Goal: Task Accomplishment & Management: Use online tool/utility

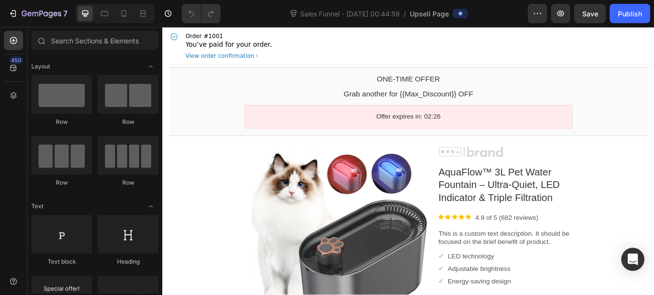
click at [528, 176] on div at bounding box center [566, 174] width 158 height 14
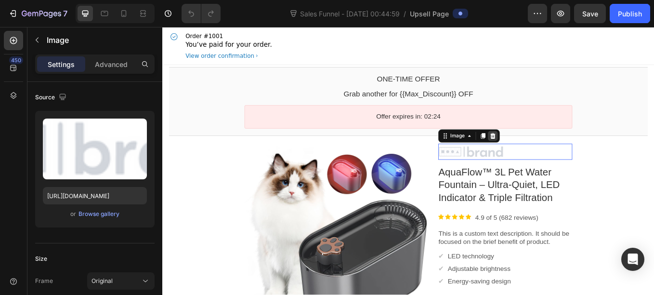
click at [548, 158] on icon at bounding box center [551, 154] width 6 height 7
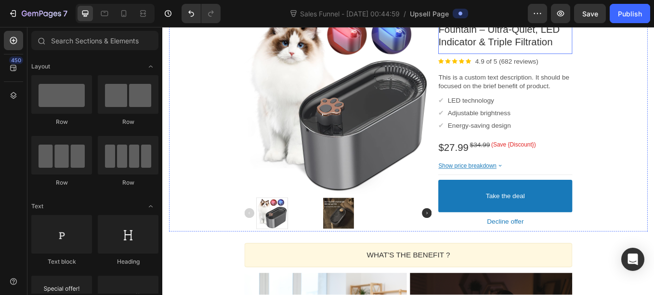
scroll to position [164, 0]
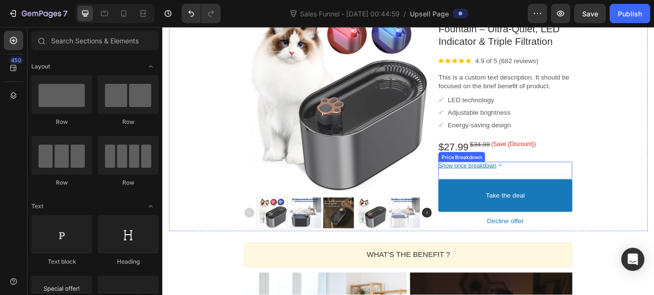
click at [528, 190] on bdo "Show price breakdown" at bounding box center [521, 190] width 68 height 8
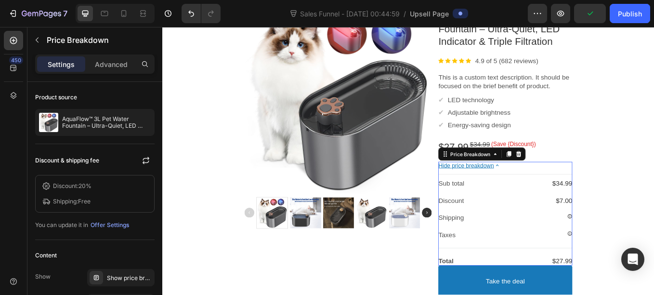
click at [528, 190] on bdo "Hide price breakdown" at bounding box center [519, 190] width 65 height 8
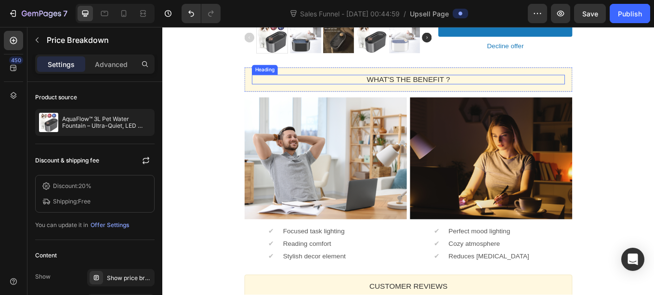
scroll to position [369, 0]
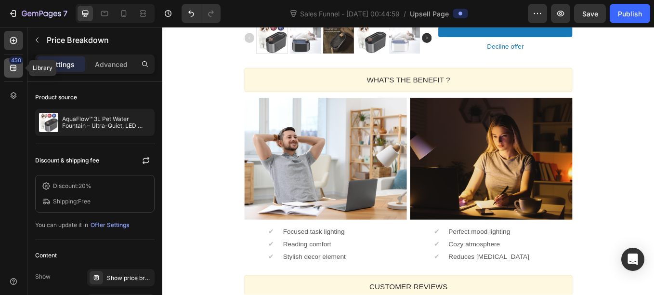
click at [7, 71] on div "450" at bounding box center [13, 67] width 19 height 19
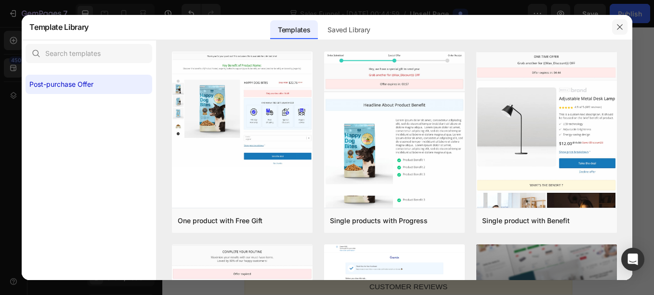
click at [616, 29] on icon "button" at bounding box center [620, 27] width 8 height 8
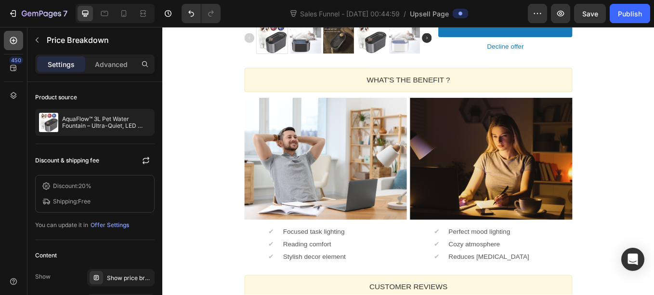
click at [8, 35] on div at bounding box center [13, 40] width 19 height 19
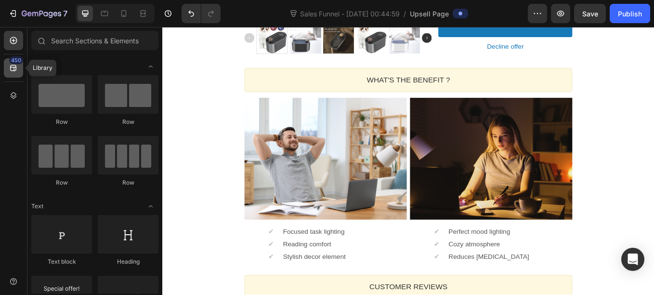
click at [16, 74] on div "450" at bounding box center [13, 67] width 19 height 19
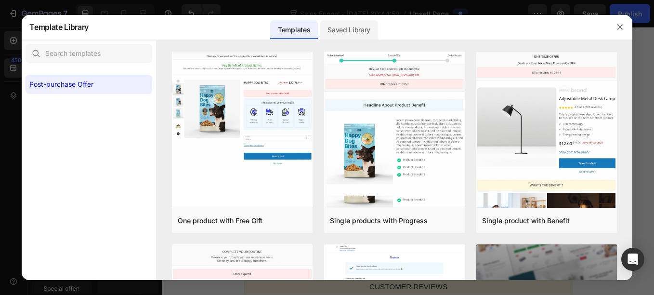
click at [342, 31] on div "Saved Library" at bounding box center [349, 29] width 58 height 19
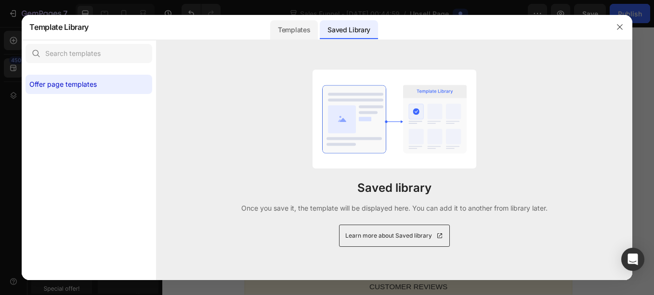
click at [310, 30] on div "Templates" at bounding box center [294, 29] width 48 height 19
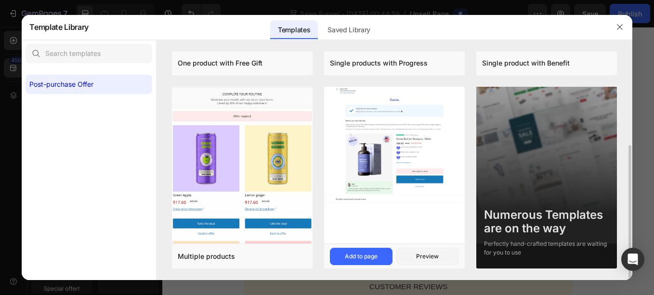
scroll to position [0, 0]
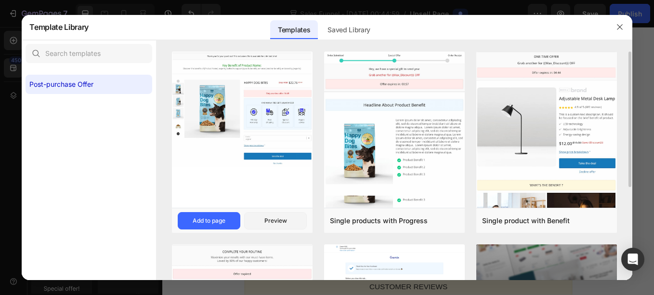
click at [280, 150] on img at bounding box center [242, 109] width 141 height 115
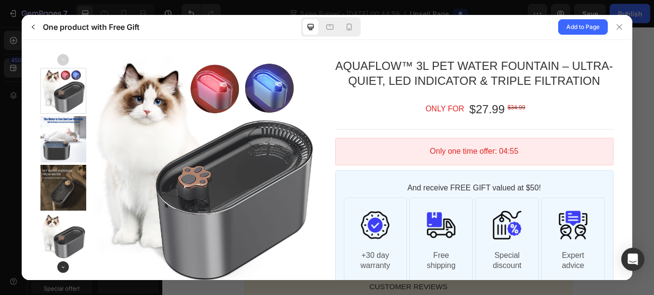
scroll to position [137, 0]
click at [623, 24] on icon at bounding box center [620, 27] width 8 height 8
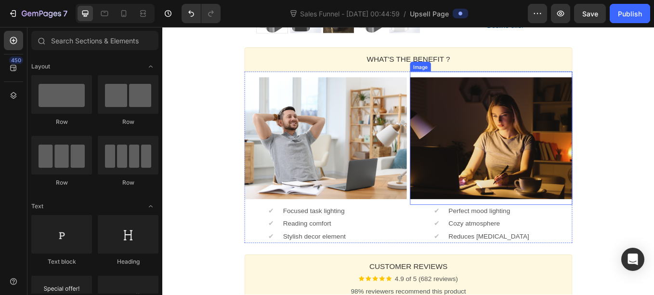
scroll to position [394, 0]
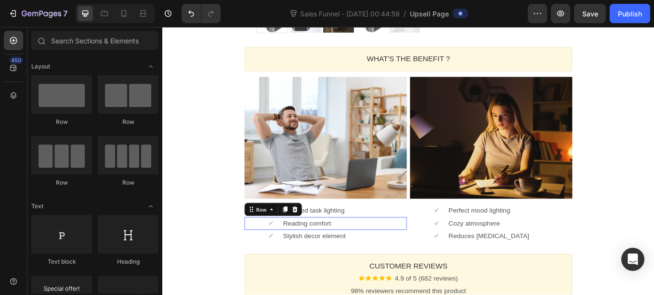
click at [263, 255] on div "✔ Text block Reading comfort Text block Row" at bounding box center [354, 257] width 191 height 15
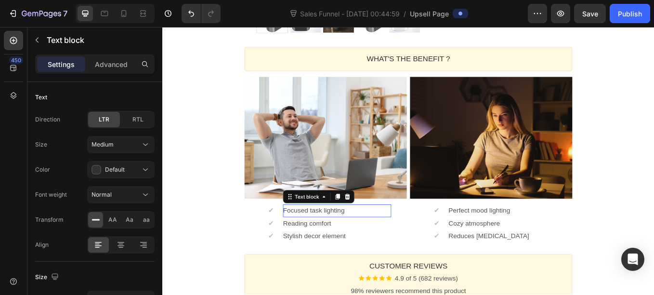
click at [420, 239] on p "Focused task lighting" at bounding box center [367, 243] width 127 height 10
click at [381, 227] on div at bounding box center [380, 227] width 12 height 12
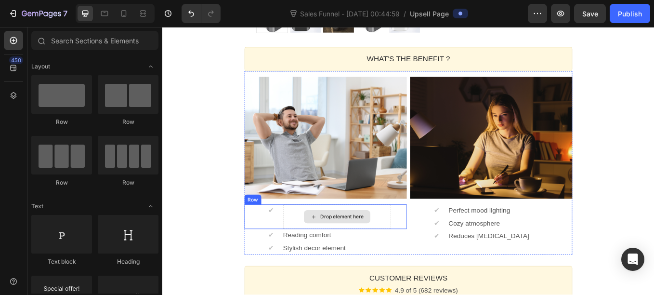
click at [393, 245] on div "Drop element here" at bounding box center [368, 249] width 78 height 15
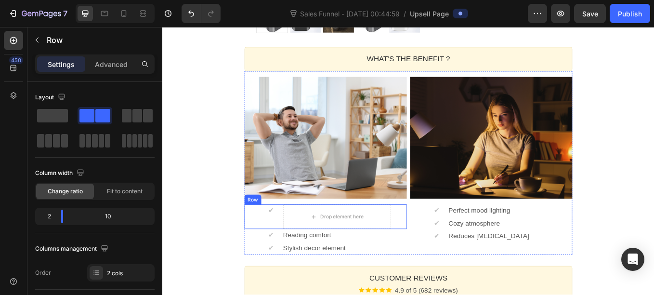
click at [435, 248] on div "✔ Text block Drop element here Row" at bounding box center [354, 250] width 191 height 29
click at [315, 225] on icon at bounding box center [318, 226] width 6 height 7
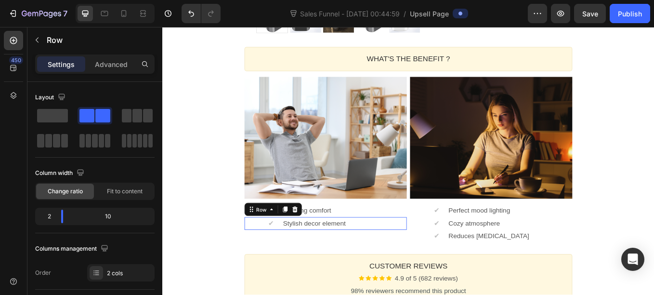
click at [434, 254] on div "✔ Text block Stylish decor element Text block Row" at bounding box center [354, 257] width 191 height 15
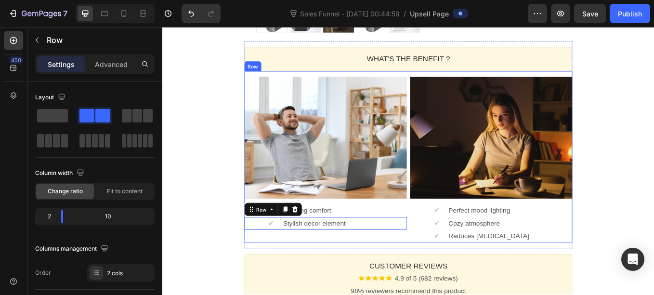
click at [437, 269] on div "Image ✔ Text block Reading comfort Text block Row ✔ Text block Stylish decor el…" at bounding box center [354, 179] width 191 height 201
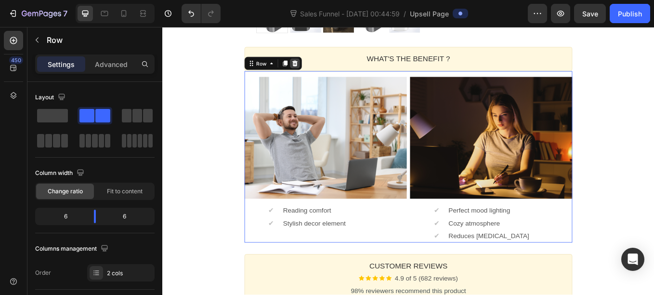
click at [316, 70] on icon at bounding box center [318, 69] width 6 height 7
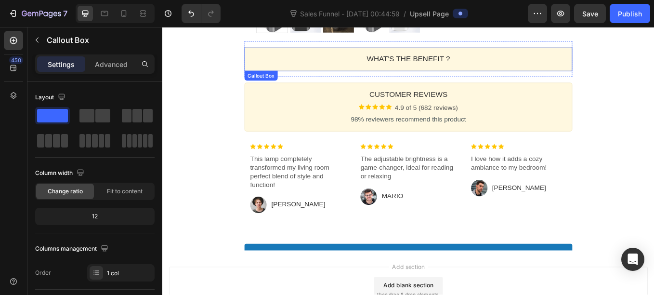
click at [311, 74] on div "WHAT'S THE BENEFIT ? Heading" at bounding box center [451, 65] width 385 height 28
click at [336, 89] on icon at bounding box center [337, 88] width 8 height 8
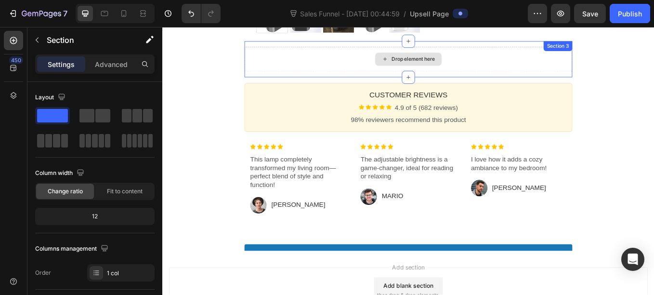
click at [327, 68] on div "Drop element here" at bounding box center [451, 65] width 385 height 29
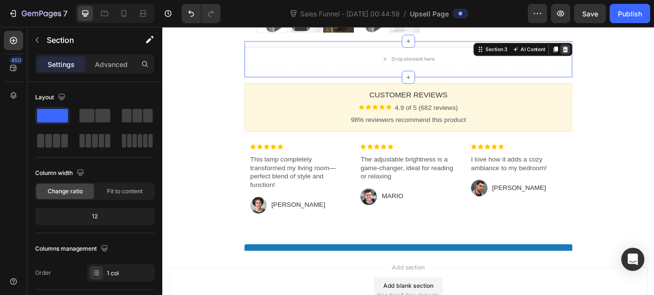
click at [632, 53] on icon at bounding box center [636, 54] width 8 height 8
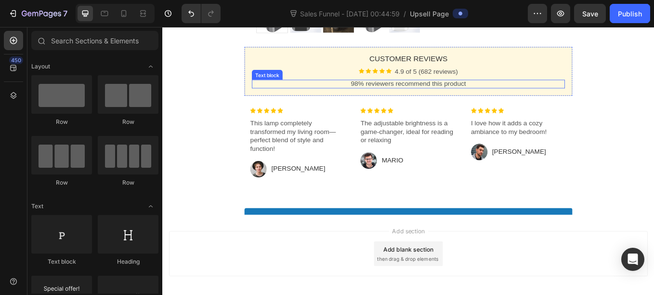
click at [329, 98] on p "98% reviewers recommend this product" at bounding box center [451, 94] width 368 height 10
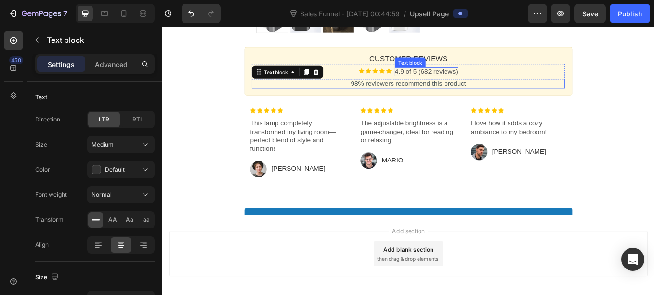
click at [484, 79] on p "4.9 of 5 (682 reviews)" at bounding box center [472, 80] width 74 height 10
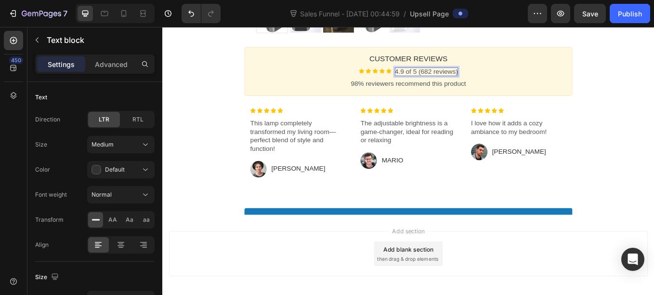
click at [484, 79] on p "4.9 of 5 (682 reviews)" at bounding box center [472, 80] width 74 height 10
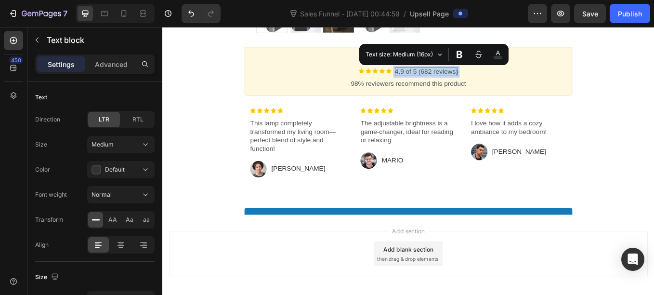
click at [501, 79] on p "4.9 of 5 (682 reviews)" at bounding box center [472, 80] width 74 height 10
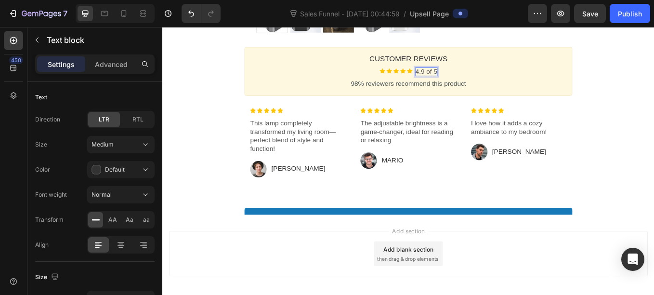
click at [466, 83] on p "4.9 of 5" at bounding box center [473, 80] width 26 height 10
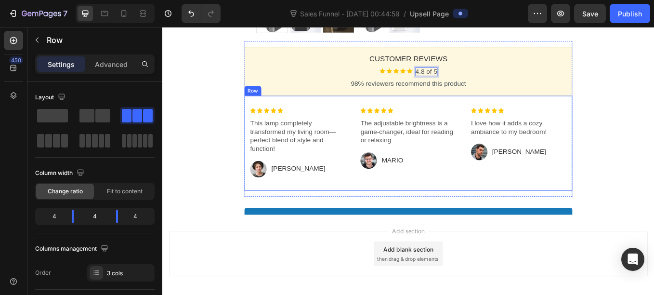
click at [382, 125] on div "Image This lamp completely transformed my living room—perfect blend of style an…" at bounding box center [451, 164] width 385 height 112
click at [316, 95] on icon at bounding box center [318, 99] width 8 height 8
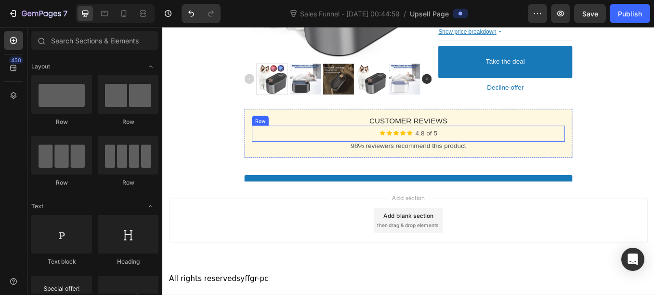
scroll to position [382, 0]
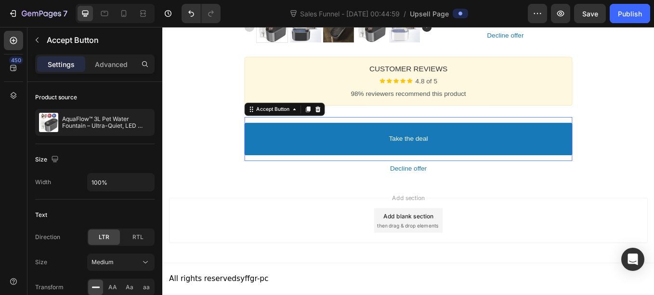
click at [306, 149] on button "Take the deal" at bounding box center [451, 159] width 385 height 38
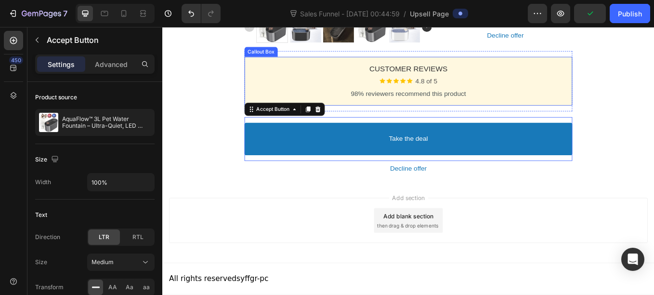
click at [263, 68] on div "Customer Reviews Heading Image 4.8 of 5 Text block Row 98% reviewers recommend …" at bounding box center [451, 90] width 385 height 57
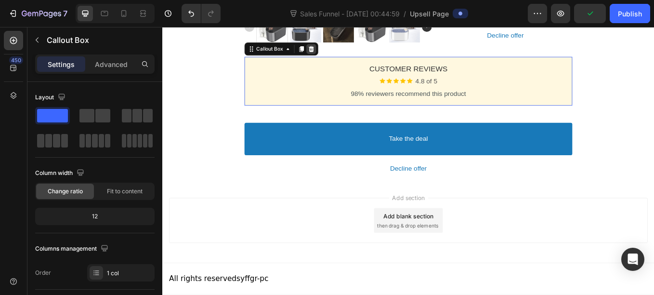
click at [334, 54] on icon at bounding box center [337, 53] width 6 height 7
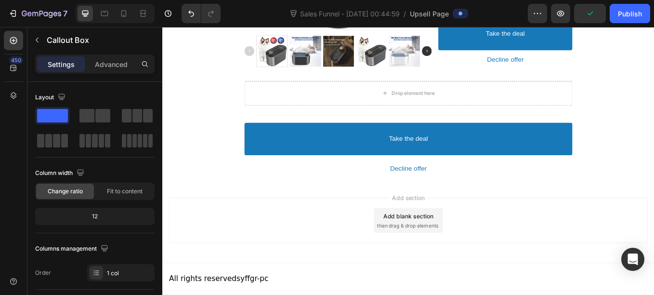
scroll to position [354, 0]
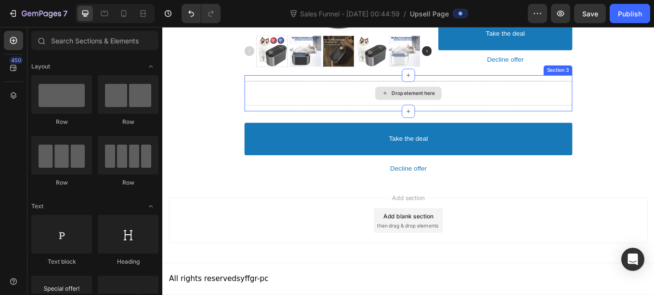
click at [384, 105] on div "Drop element here" at bounding box center [451, 105] width 385 height 29
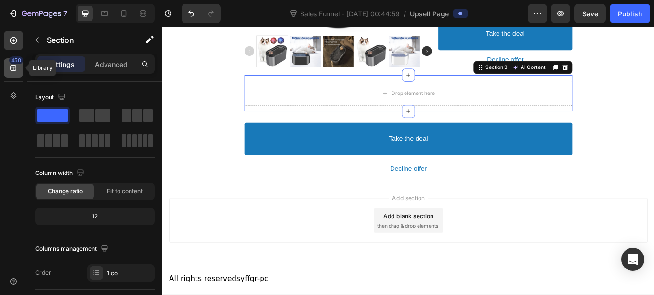
click at [12, 68] on icon at bounding box center [14, 68] width 10 height 10
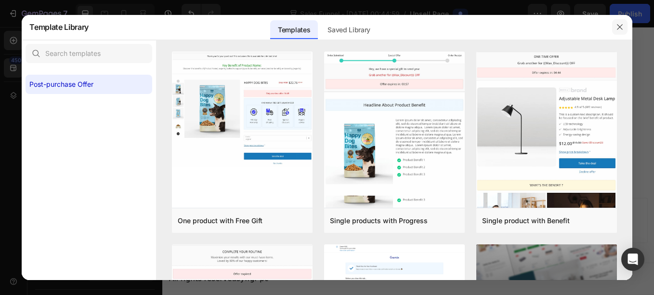
click at [618, 29] on icon "button" at bounding box center [619, 26] width 5 height 5
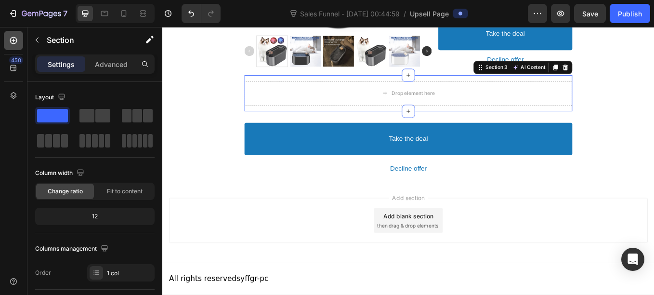
click at [11, 36] on icon at bounding box center [14, 41] width 10 height 10
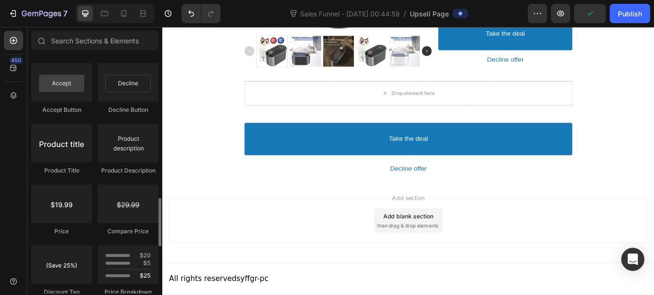
scroll to position [714, 0]
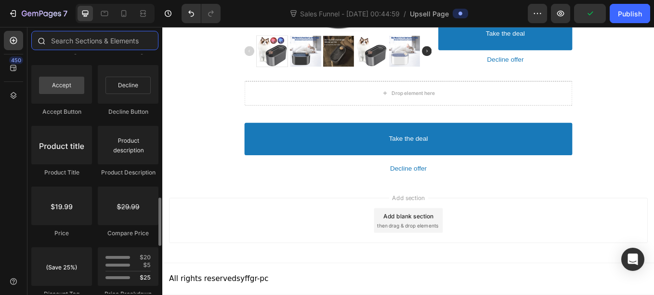
click at [82, 44] on input "text" at bounding box center [94, 40] width 127 height 19
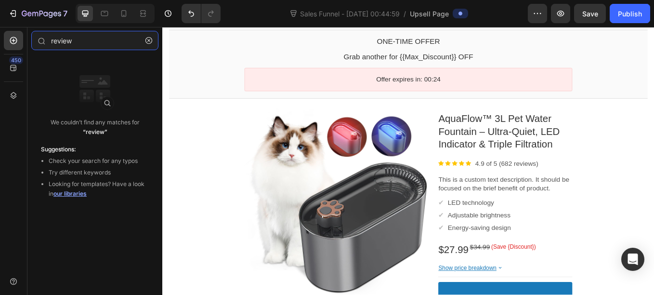
scroll to position [0, 0]
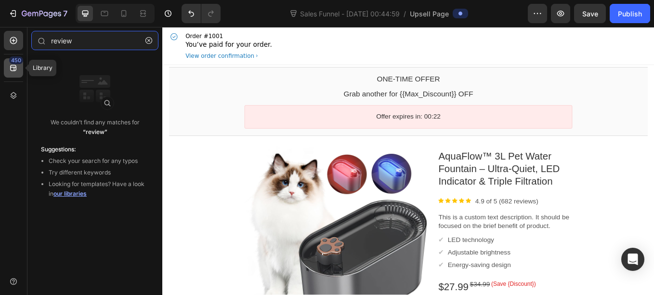
type input "review"
click at [17, 66] on icon at bounding box center [14, 68] width 10 height 10
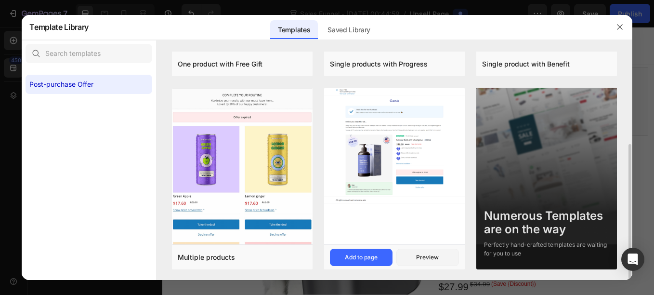
scroll to position [157, 0]
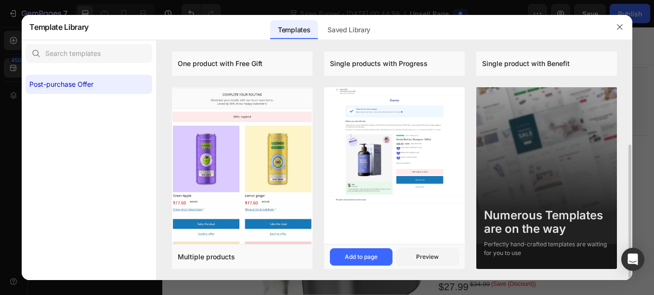
click at [399, 130] on img at bounding box center [394, 145] width 141 height 116
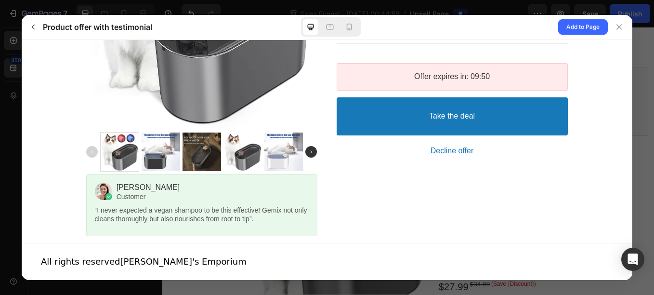
scroll to position [375, 0]
click at [307, 154] on img at bounding box center [311, 151] width 12 height 12
click at [118, 264] on p "All rights reserved Boon's Emporium" at bounding box center [144, 260] width 206 height 13
drag, startPoint x: 118, startPoint y: 264, endPoint x: 152, endPoint y: 263, distance: 34.7
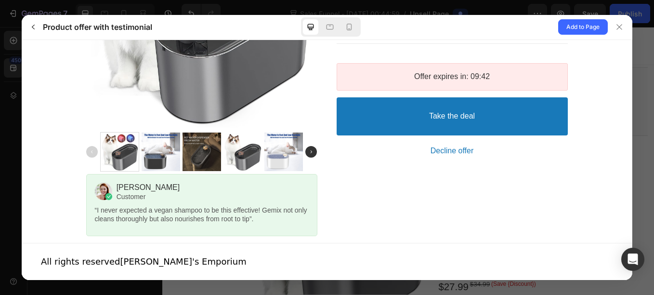
click at [152, 263] on p "All rights reserved Boon's Emporium" at bounding box center [144, 260] width 206 height 13
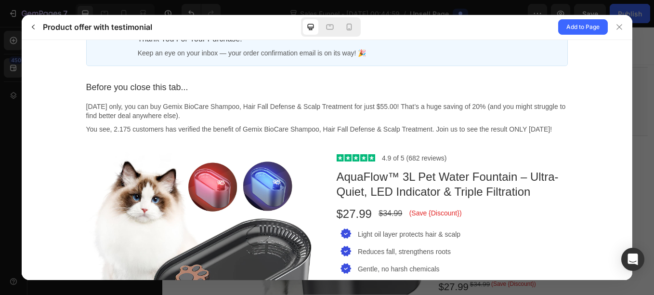
scroll to position [0, 0]
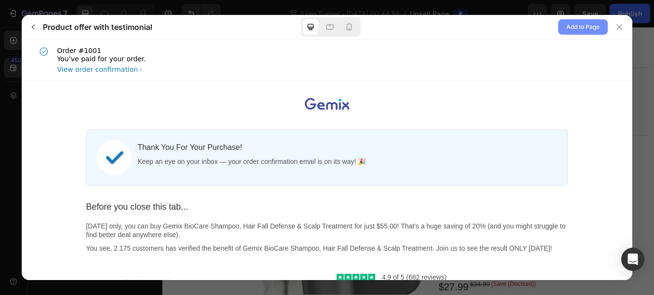
click at [575, 32] on span "Add to Page" at bounding box center [582, 27] width 33 height 12
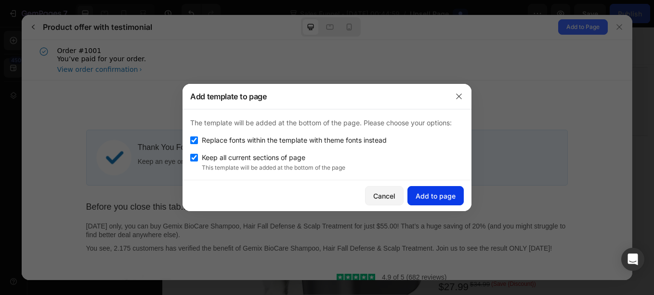
click at [430, 196] on div "Add to page" at bounding box center [436, 196] width 40 height 10
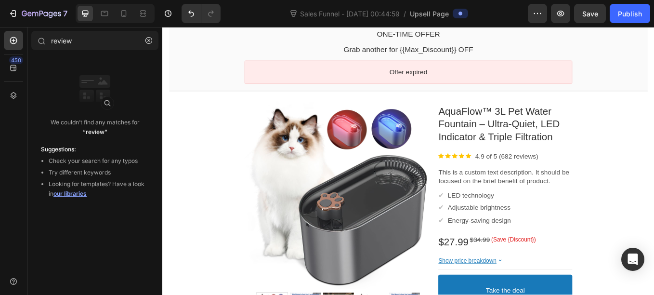
scroll to position [52, 0]
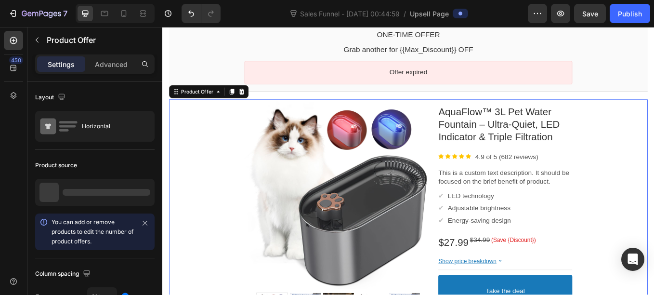
click at [191, 146] on div "Product Images AquaFlow™ 3L Pet Water Fountain – Ultra-Quiet, LED Indicator & T…" at bounding box center [451, 245] width 563 height 267
click at [257, 105] on icon at bounding box center [255, 102] width 6 height 7
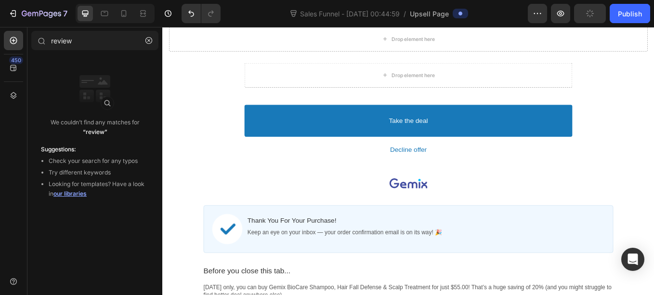
scroll to position [136, 0]
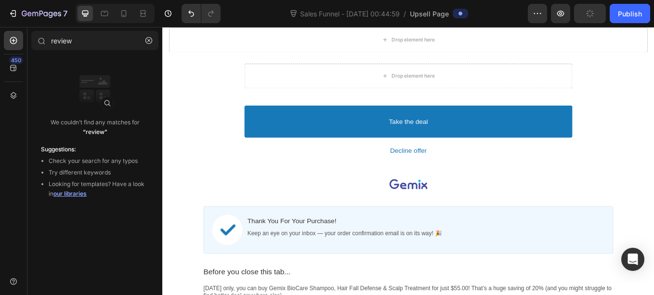
click at [205, 265] on section "Image thank you for your purchase! Callout Text Keep an eye on your inbox — you…" at bounding box center [451, 265] width 497 height 61
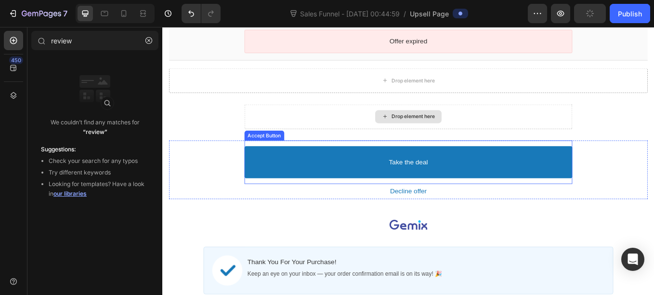
scroll to position [86, 0]
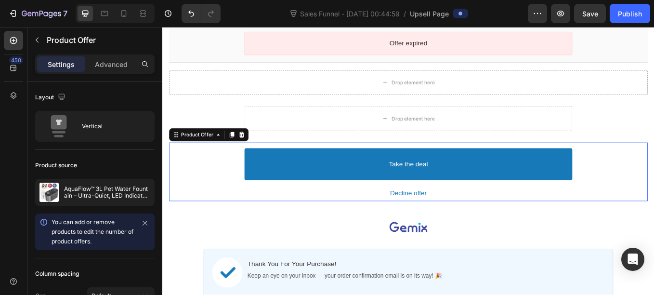
click at [244, 195] on div "Take the deal Accept Button Decline offer Decline Button" at bounding box center [451, 197] width 563 height 69
click at [257, 154] on icon at bounding box center [255, 153] width 6 height 7
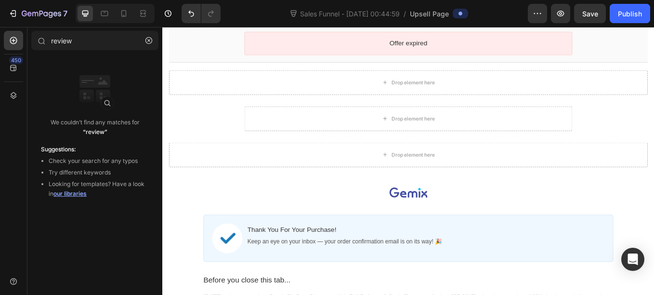
click at [168, 164] on section "Drop element here Section 4" at bounding box center [451, 177] width 578 height 42
click at [171, 165] on div "Drop element here" at bounding box center [451, 177] width 563 height 29
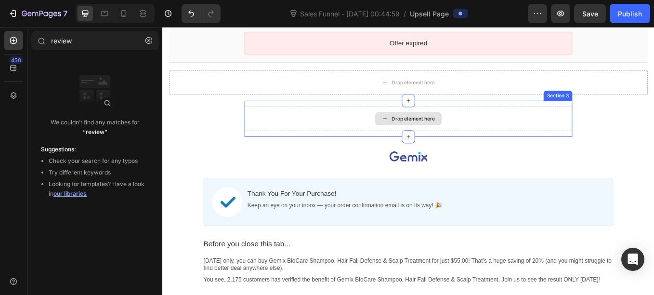
click at [615, 123] on div "Drop element here" at bounding box center [451, 134] width 385 height 29
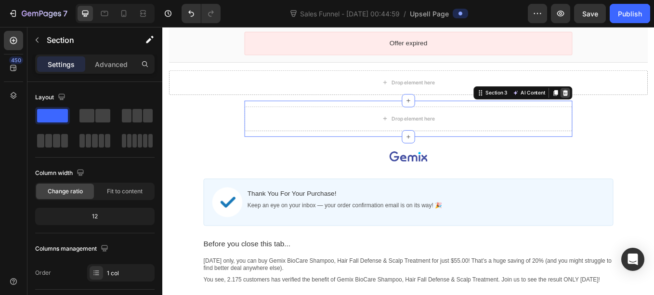
click at [634, 105] on icon at bounding box center [636, 104] width 6 height 7
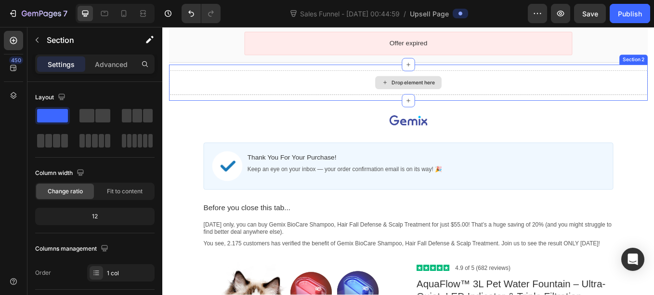
click at [583, 89] on div "Drop element here" at bounding box center [451, 92] width 563 height 29
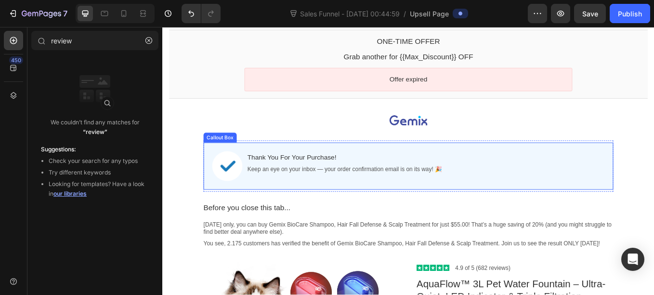
scroll to position [43, 0]
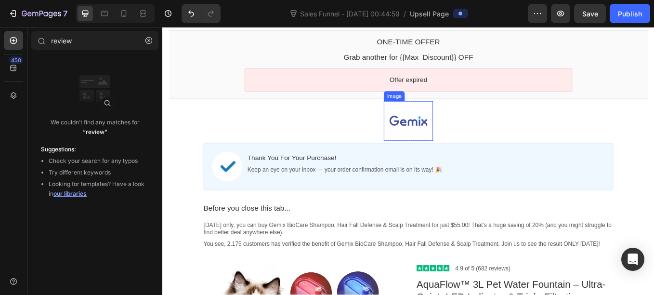
click at [463, 146] on div at bounding box center [451, 137] width 44 height 33
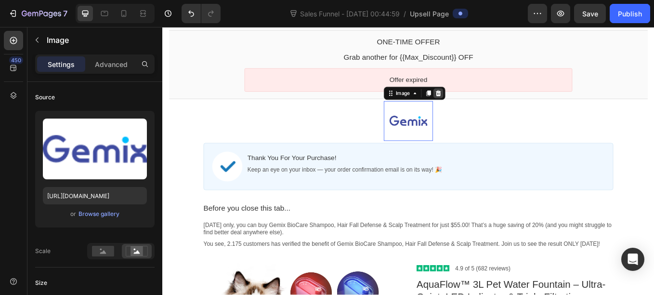
click at [484, 102] on icon at bounding box center [487, 105] width 8 height 8
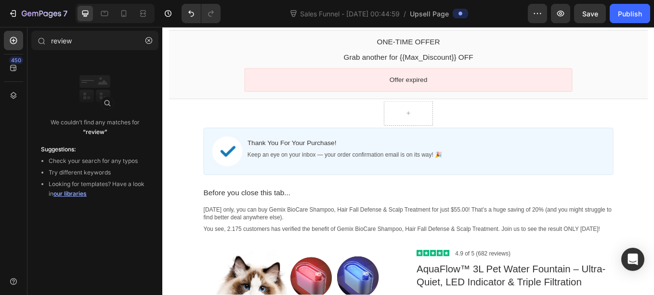
scroll to position [0, 0]
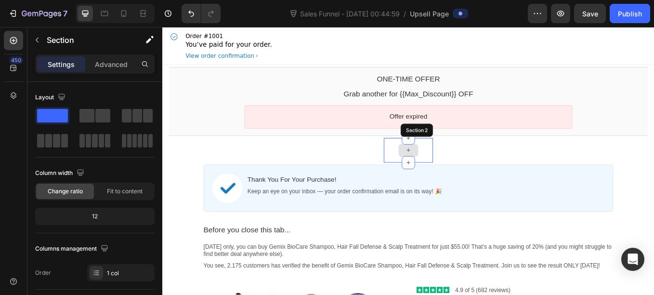
click at [466, 171] on div at bounding box center [451, 172] width 58 height 29
click at [473, 148] on div at bounding box center [472, 149] width 12 height 12
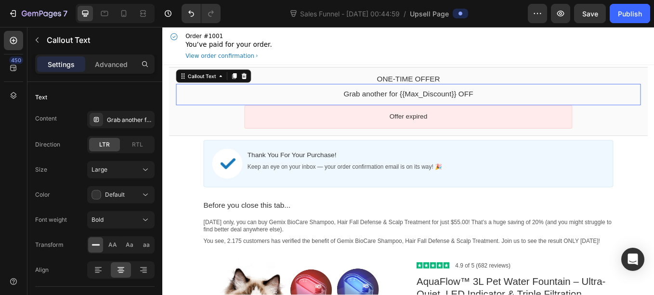
click at [557, 108] on div "Grab another for {{Max_Discount}} OFF" at bounding box center [451, 106] width 546 height 11
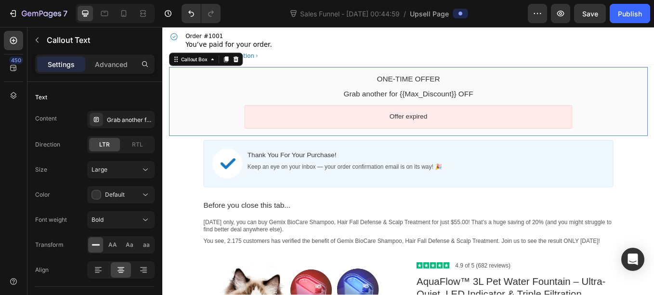
click at [321, 76] on div "One-time Offer Callout Text Grab another for {{Max_Discount}} OFF Callout Text …" at bounding box center [451, 114] width 563 height 81
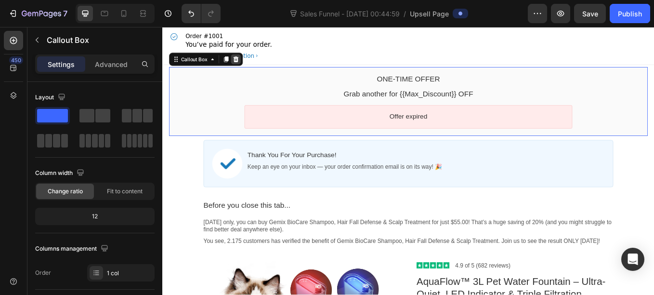
click at [249, 64] on icon at bounding box center [249, 65] width 6 height 7
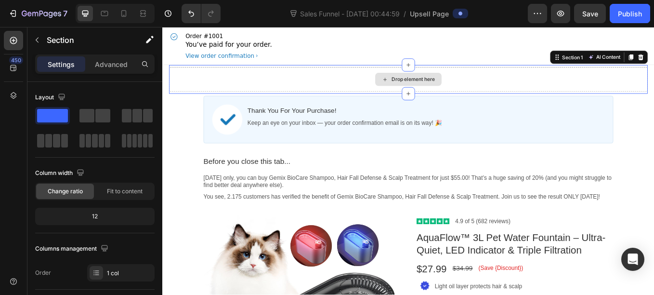
click at [212, 77] on div "Drop element here" at bounding box center [451, 88] width 563 height 29
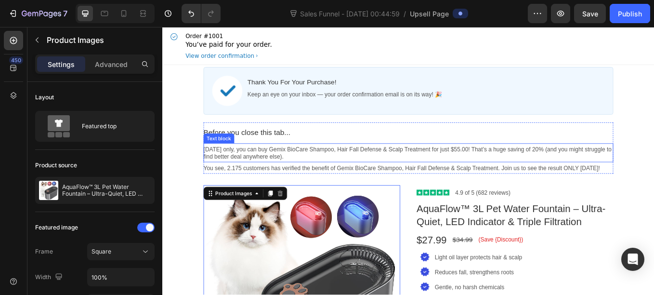
click at [376, 170] on p "Today only, you can buy Gemix BioCare Shampoo, Hair Fall Defense & Scalp Treatm…" at bounding box center [451, 174] width 482 height 17
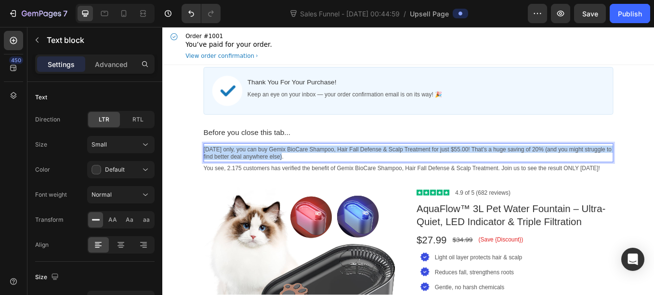
click at [376, 170] on p "Today only, you can buy Gemix BioCare Shampoo, Hair Fall Defense & Scalp Treatm…" at bounding box center [451, 174] width 482 height 17
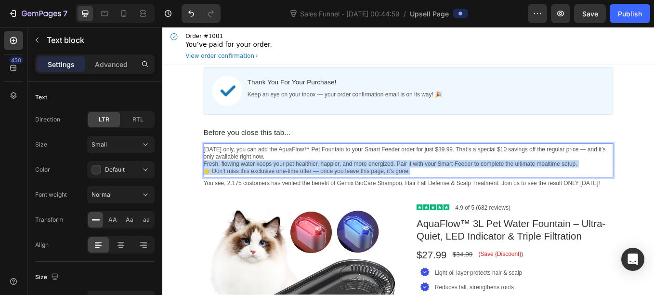
drag, startPoint x: 451, startPoint y: 197, endPoint x: 203, endPoint y: 190, distance: 248.6
click at [203, 190] on section "Before you close this tab... Heading Today only, you can add the AquaFlow™ Pet …" at bounding box center [451, 178] width 497 height 92
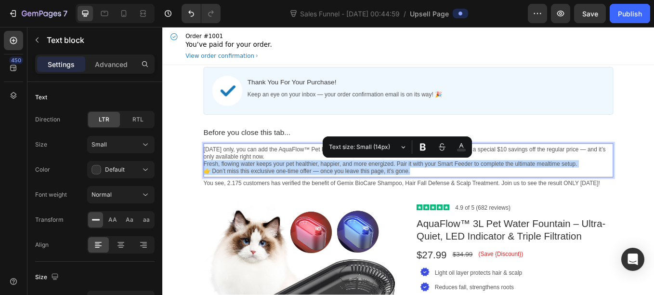
copy div "Fresh, flowing water keeps your pet healthier, happier, and more energized. Pai…"
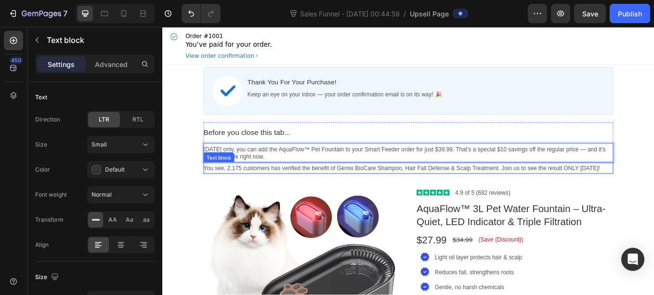
click at [219, 192] on p "You see, 2.175 customers has verified the benefit of Gemix BioCare Shampoo, Hai…" at bounding box center [451, 192] width 482 height 9
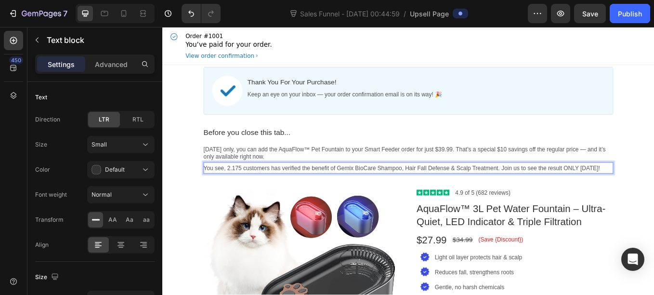
click at [219, 192] on p "You see, 2.175 customers has verified the benefit of Gemix BioCare Shampoo, Hai…" at bounding box center [451, 192] width 482 height 9
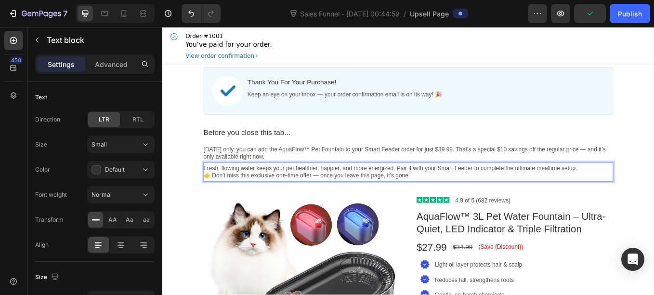
click at [650, 194] on p "Fresh, flowing water keeps your pet healthier, happier, and more energized. Pai…" at bounding box center [451, 192] width 482 height 9
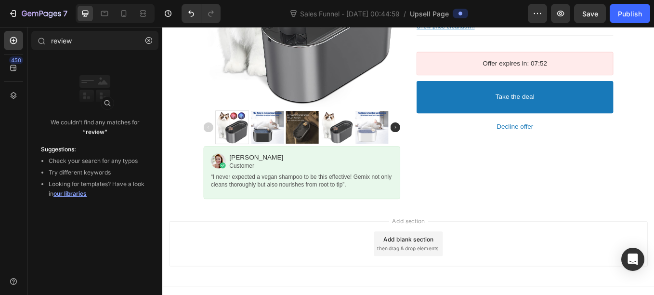
scroll to position [371, 0]
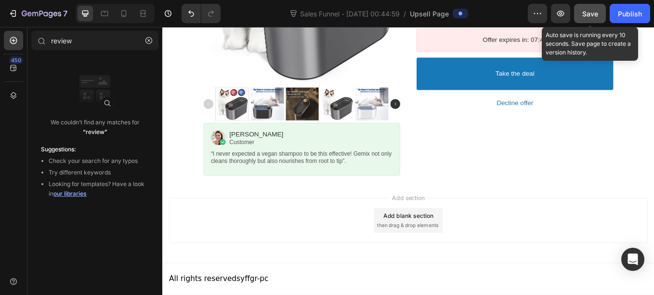
click at [592, 17] on span "Save" at bounding box center [590, 14] width 16 height 8
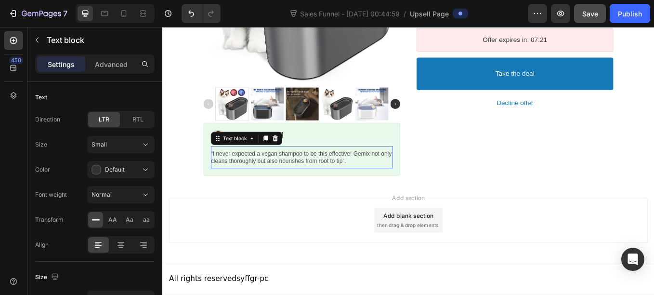
click at [271, 176] on p "“I never expected a vegan shampoo to be this effective! Gemix not only cleans t…" at bounding box center [326, 179] width 214 height 17
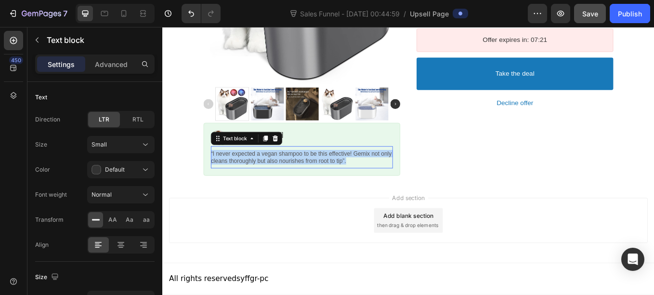
click at [271, 176] on p "“I never expected a vegan shampoo to be this effective! Gemix not only cleans t…" at bounding box center [326, 179] width 214 height 17
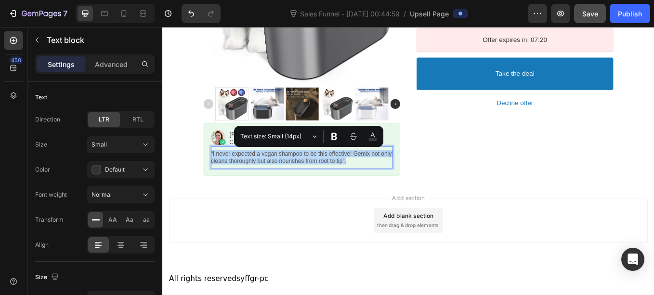
click at [271, 176] on p "“I never expected a vegan shampoo to be this effective! Gemix not only cleans t…" at bounding box center [326, 179] width 214 height 17
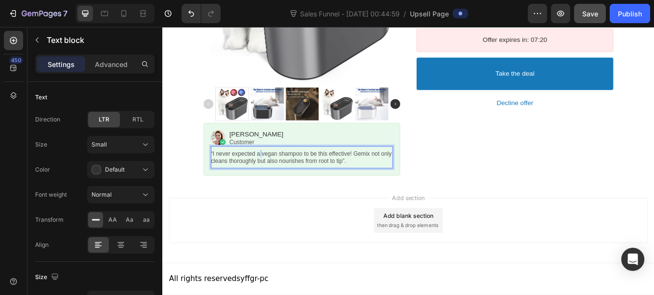
click at [271, 176] on p "“I never expected a vegan shampoo to be this effective! Gemix not only cleans t…" at bounding box center [326, 179] width 214 height 17
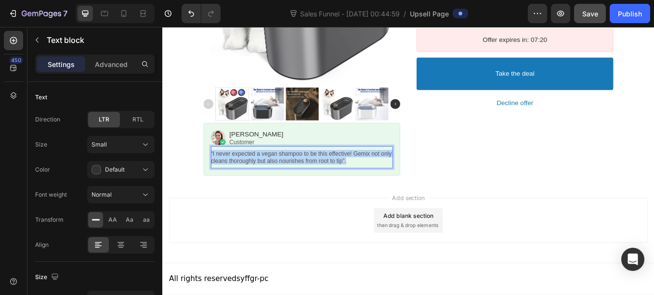
click at [271, 176] on p "“I never expected a vegan shampoo to be this effective! Gemix not only cleans t…" at bounding box center [326, 179] width 214 height 17
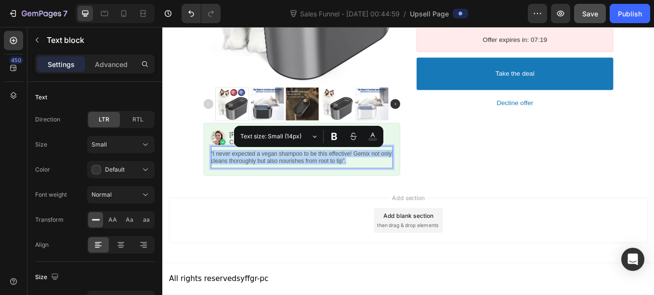
click at [365, 186] on p "“I never expected a vegan shampoo to be this effective! Gemix not only cleans t…" at bounding box center [326, 179] width 214 height 17
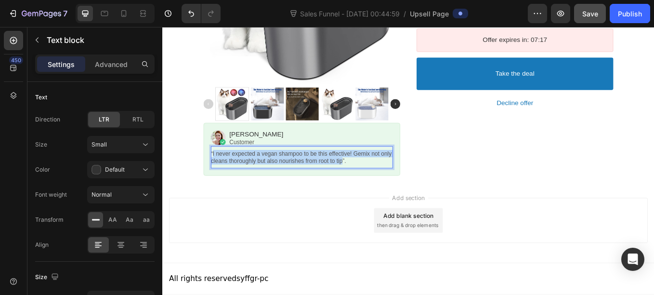
drag, startPoint x: 373, startPoint y: 186, endPoint x: 218, endPoint y: 177, distance: 155.3
click at [219, 177] on p "“I never expected a vegan shampoo to be this effective! Gemix not only cleans t…" at bounding box center [326, 179] width 214 height 17
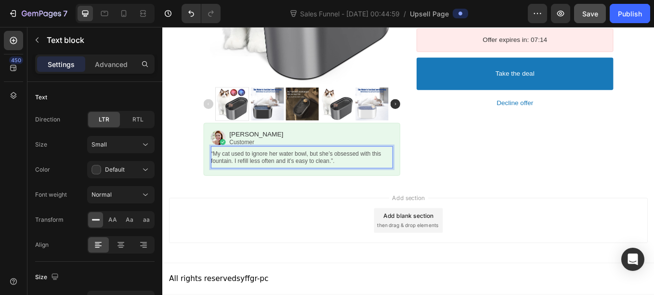
click at [367, 182] on p "“My cat used to ignore her water bowl, but she’s obsessed with this fountain. I…" at bounding box center [326, 179] width 214 height 17
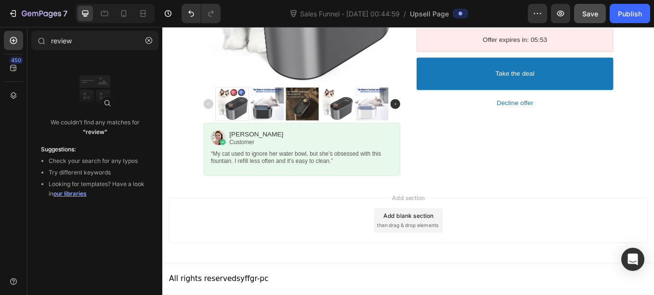
click at [360, 235] on div "Add section Add blank section then drag & drop elements" at bounding box center [451, 254] width 563 height 53
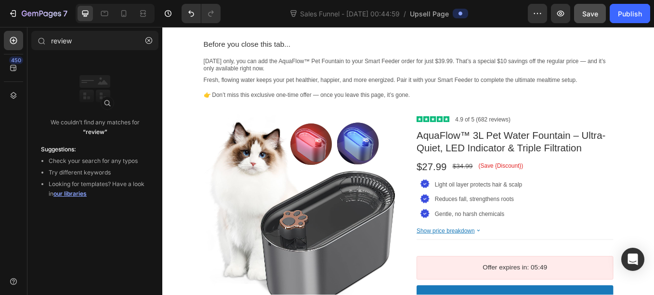
scroll to position [0, 0]
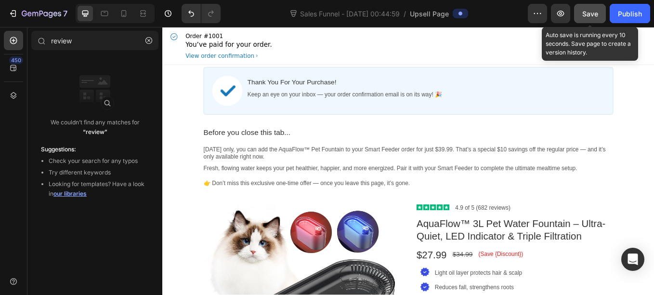
click at [582, 11] on span "Save" at bounding box center [590, 14] width 16 height 8
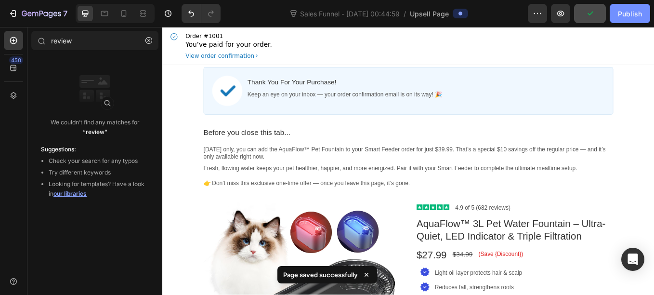
click at [621, 12] on div "Publish" at bounding box center [630, 14] width 24 height 10
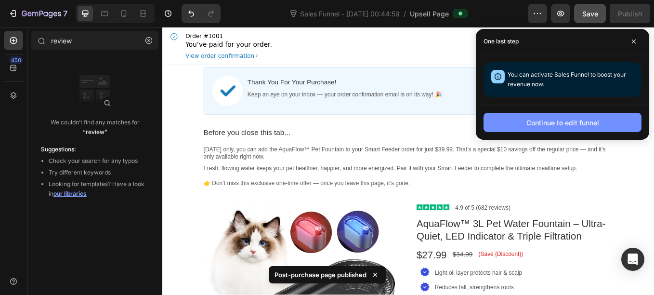
click at [531, 125] on div "Continue to edit funnel" at bounding box center [562, 123] width 73 height 10
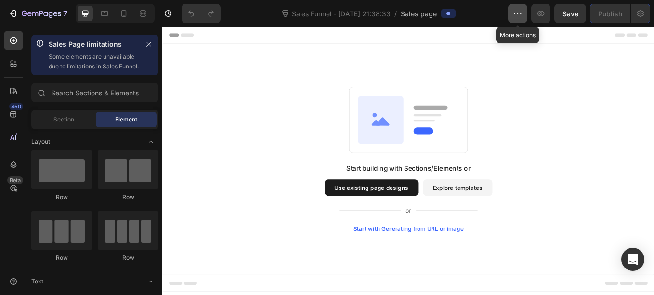
click at [517, 14] on icon "button" at bounding box center [518, 14] width 10 height 10
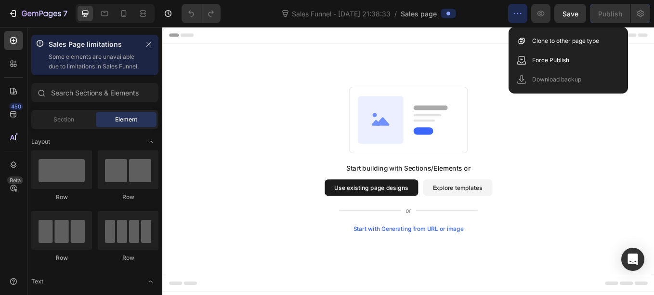
click at [408, 14] on span "Sales page" at bounding box center [419, 14] width 36 height 10
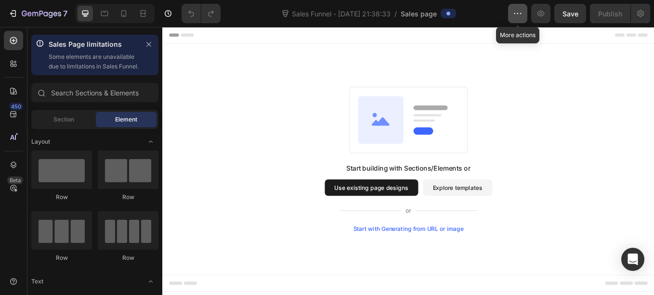
click at [514, 21] on button "button" at bounding box center [517, 13] width 19 height 19
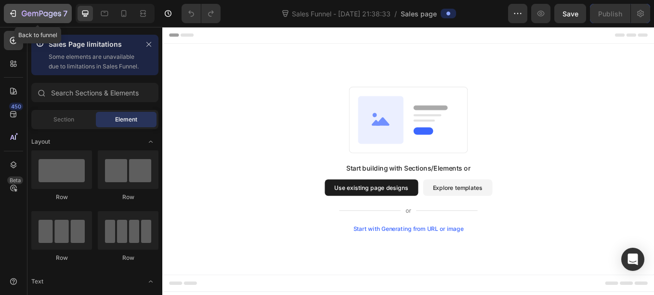
click at [32, 12] on icon "button" at bounding box center [41, 14] width 39 height 8
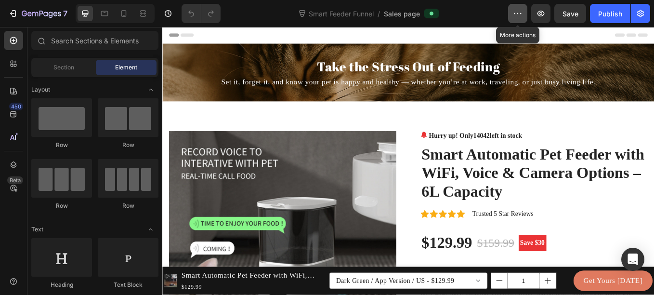
click at [522, 14] on icon "button" at bounding box center [518, 14] width 10 height 10
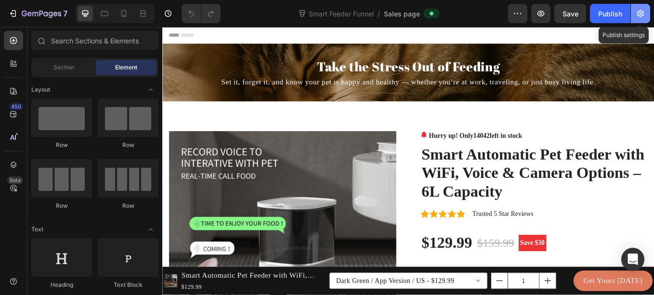
click at [638, 13] on icon "button" at bounding box center [640, 13] width 7 height 7
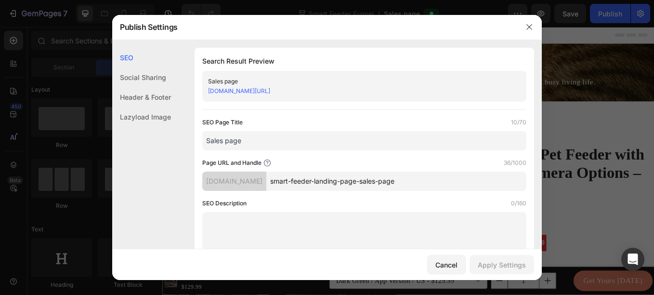
click at [395, 177] on input "smart-feeder-landing-page-sales-page" at bounding box center [396, 180] width 260 height 19
